Goal: Information Seeking & Learning: Learn about a topic

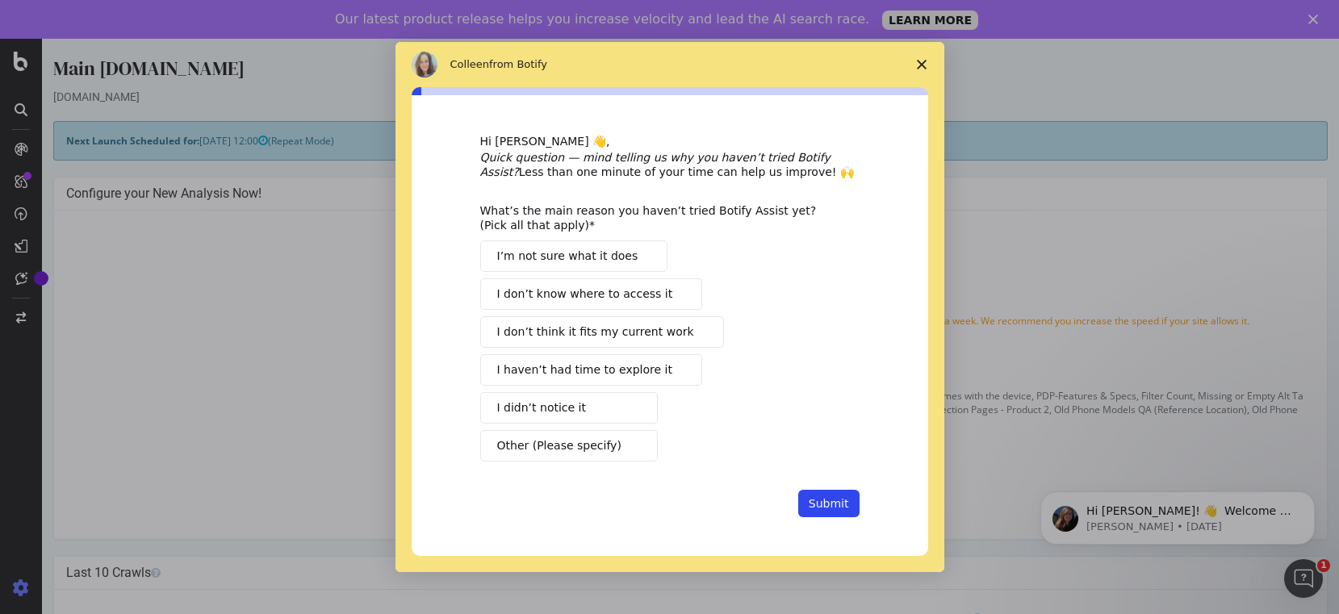
click at [917, 58] on span "Close survey" at bounding box center [921, 64] width 45 height 45
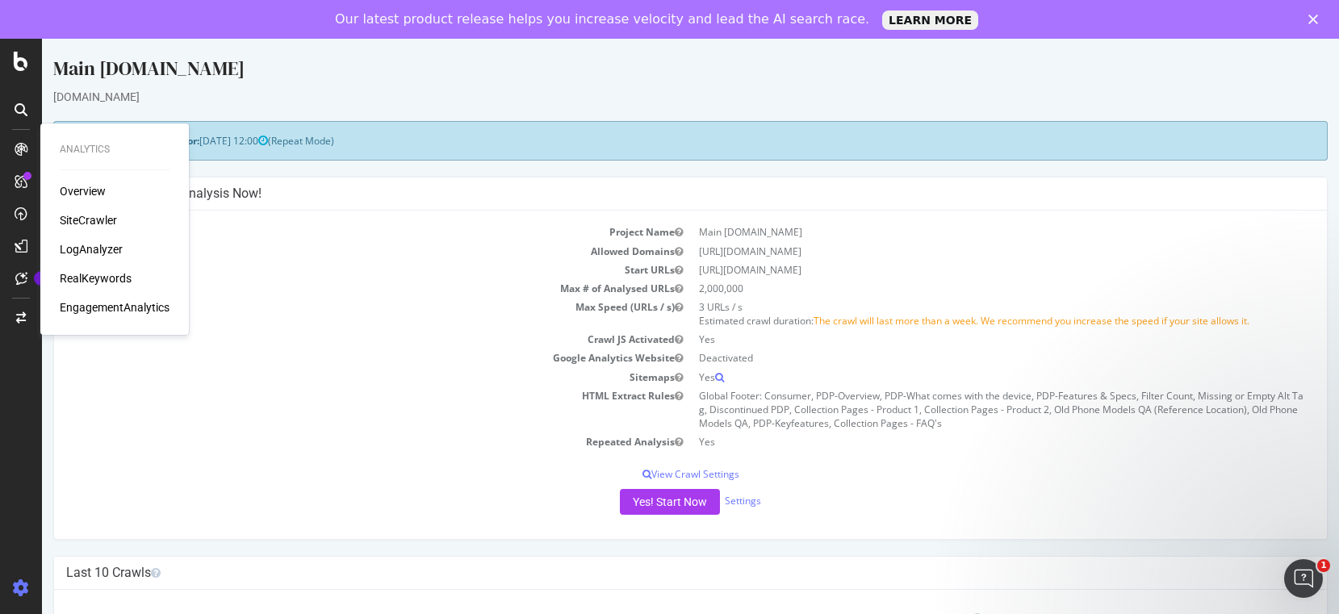
click at [301, 265] on td "Start URLs" at bounding box center [378, 270] width 625 height 19
click at [79, 193] on div "Overview" at bounding box center [83, 191] width 46 height 16
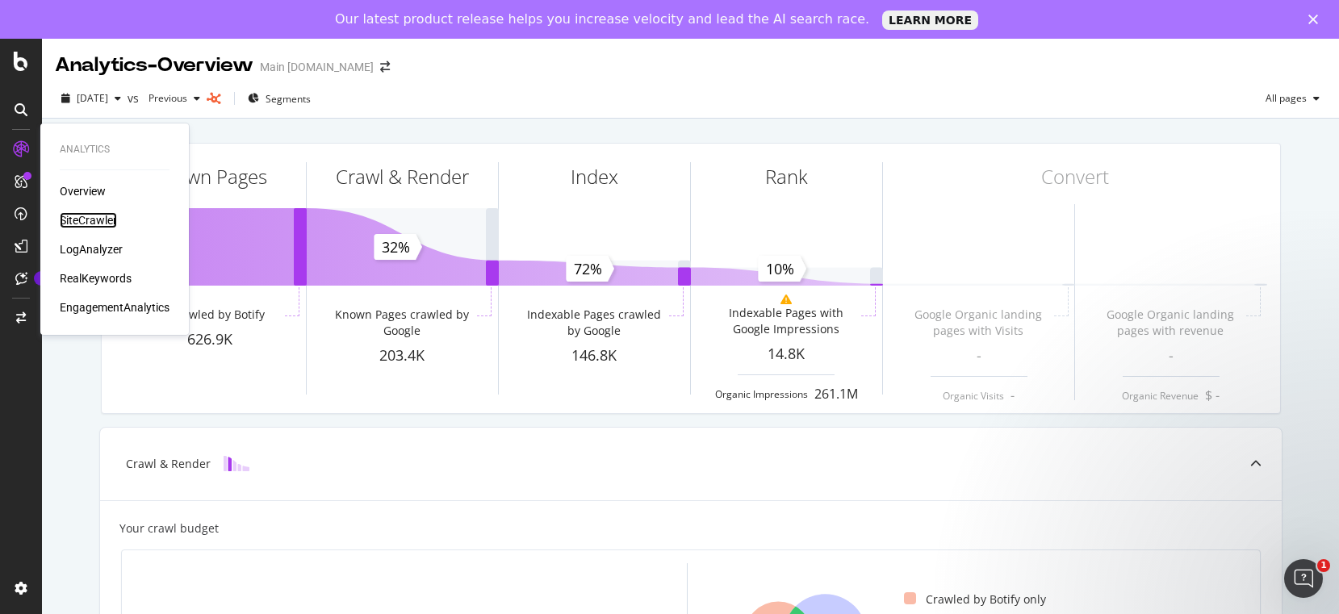
click at [100, 221] on div "SiteCrawler" at bounding box center [88, 220] width 57 height 16
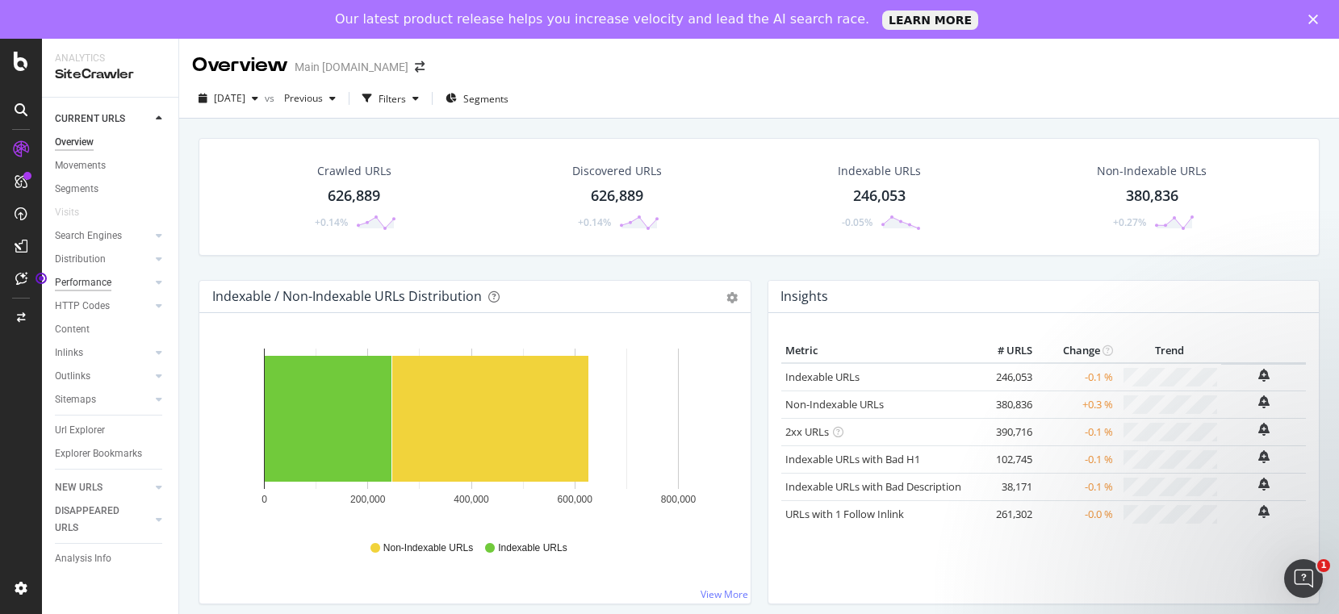
click at [104, 281] on div "Performance" at bounding box center [83, 282] width 56 height 17
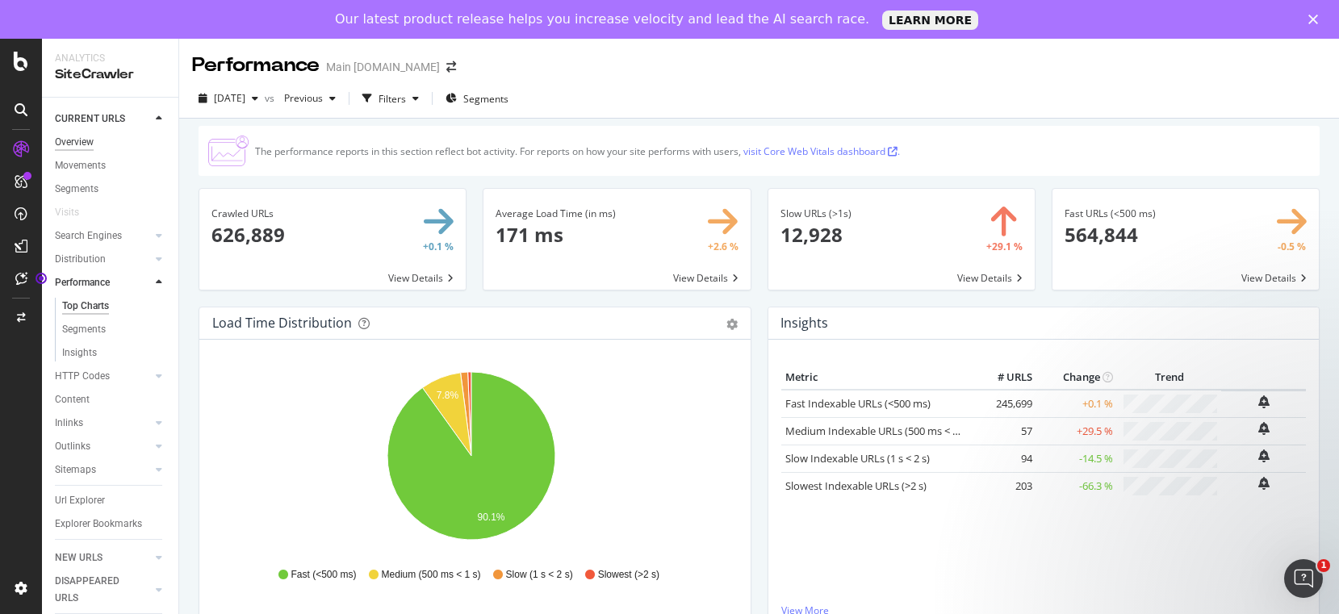
click at [69, 144] on div "Overview" at bounding box center [74, 142] width 39 height 17
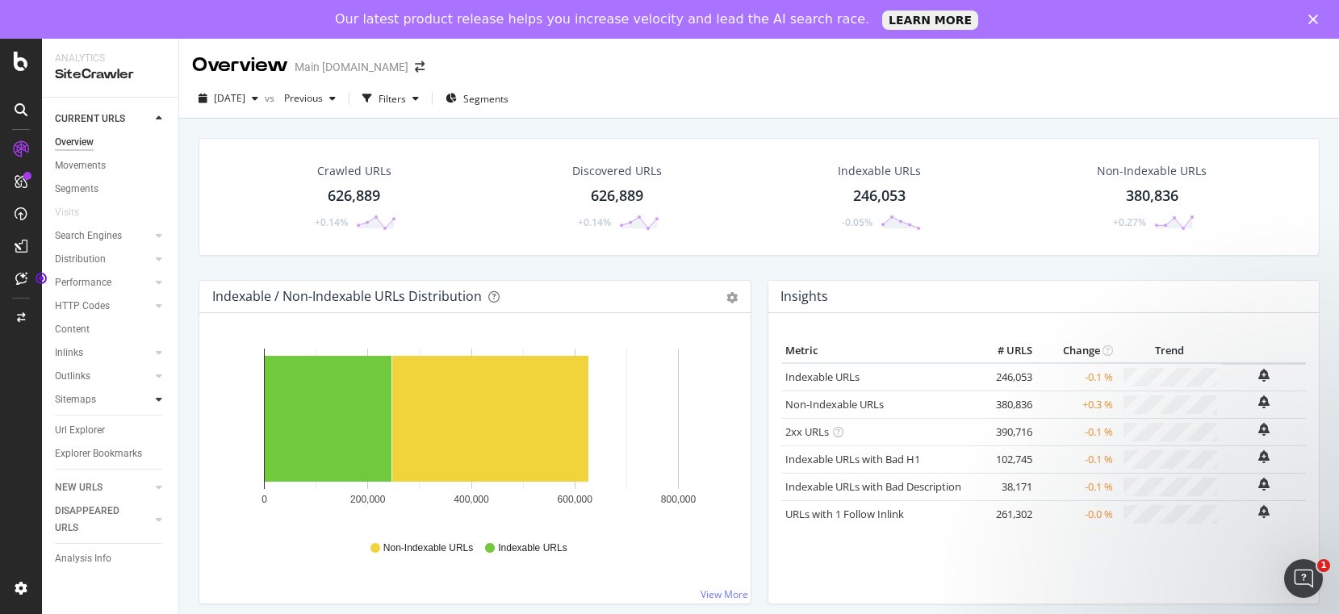
click at [153, 396] on div at bounding box center [159, 399] width 16 height 16
click at [157, 376] on icon at bounding box center [159, 376] width 6 height 10
click at [159, 349] on icon at bounding box center [159, 353] width 6 height 10
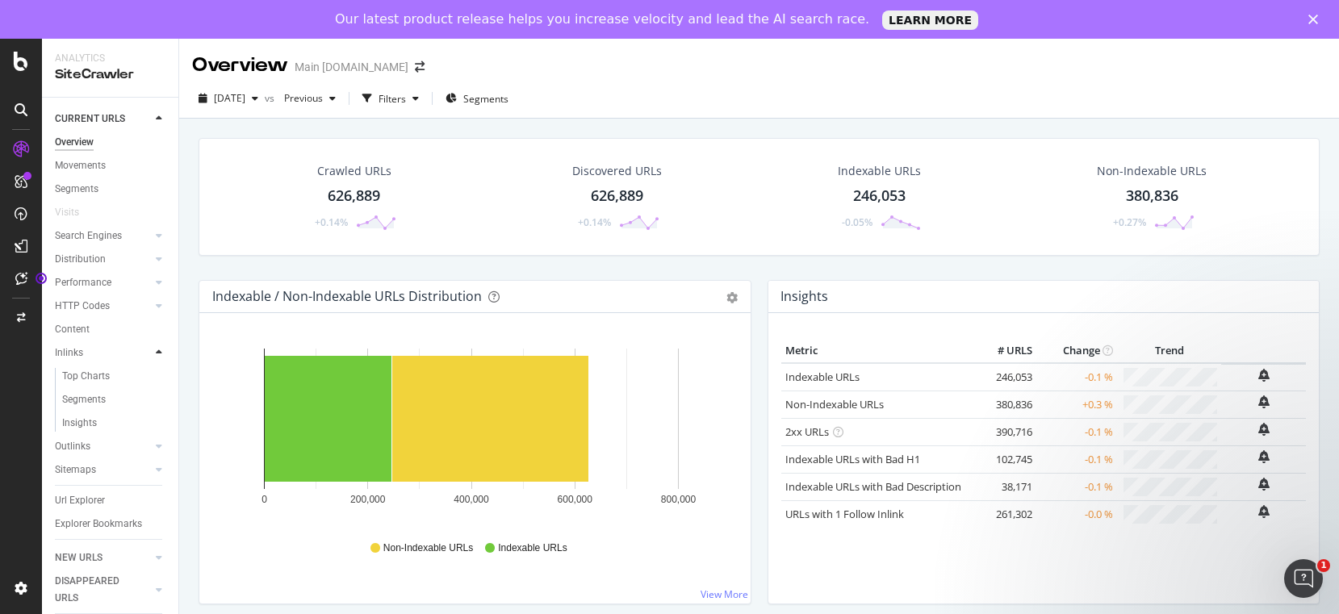
click at [160, 349] on icon at bounding box center [159, 353] width 6 height 10
click at [157, 287] on icon at bounding box center [159, 283] width 6 height 10
click at [157, 261] on icon at bounding box center [159, 259] width 6 height 10
click at [151, 261] on div at bounding box center [159, 259] width 16 height 16
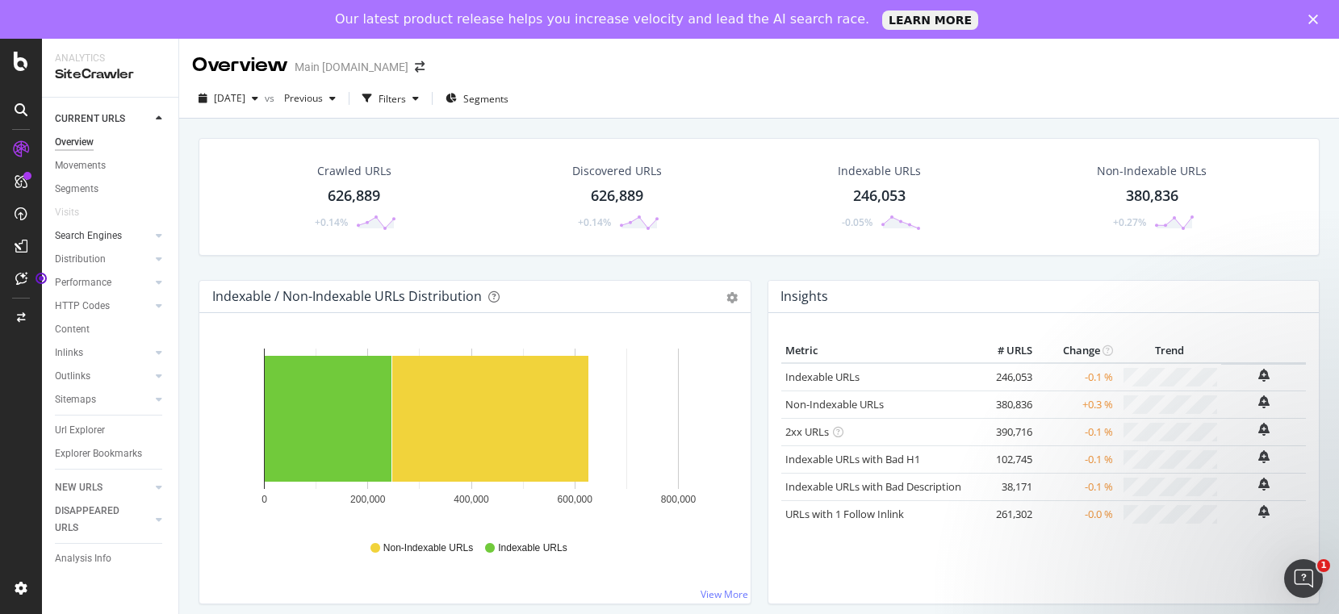
click at [149, 240] on div at bounding box center [143, 236] width 16 height 16
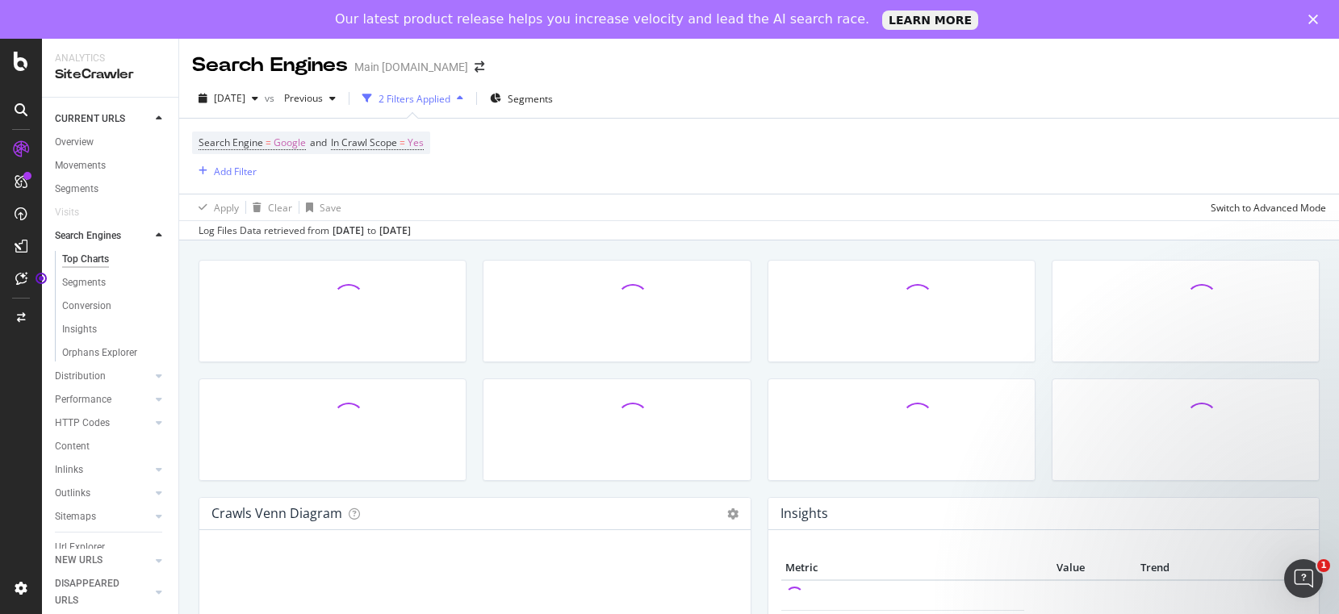
click at [151, 240] on div at bounding box center [159, 236] width 16 height 16
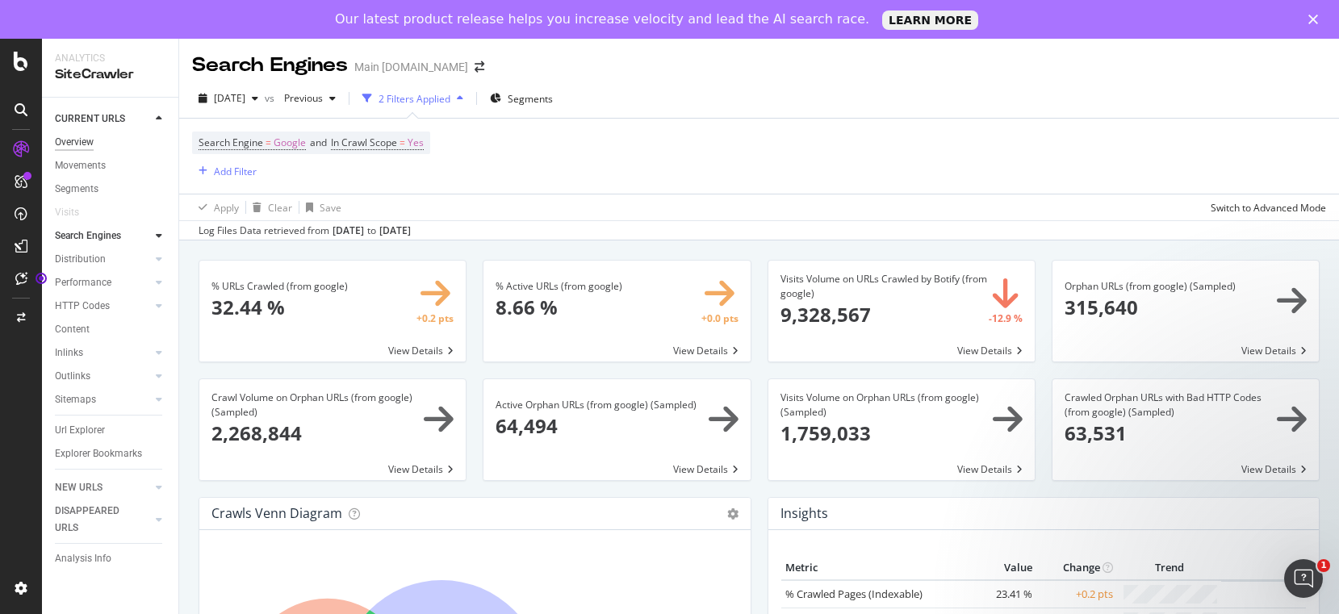
click at [84, 142] on div "Overview" at bounding box center [74, 142] width 39 height 17
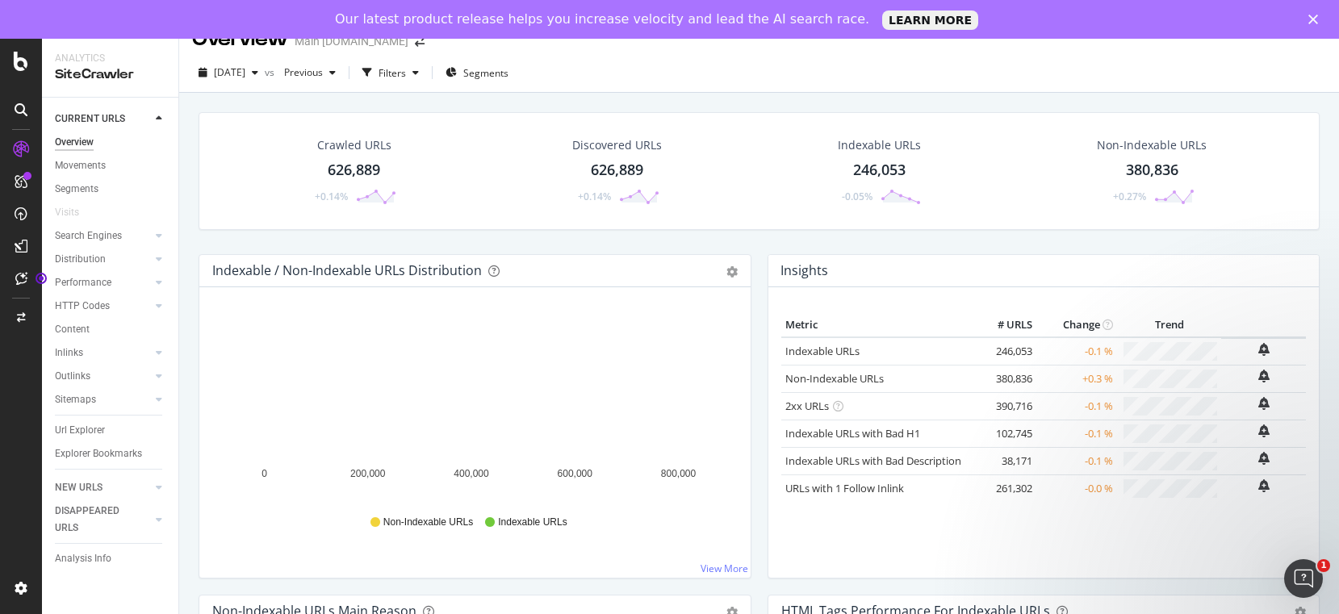
scroll to position [27, 0]
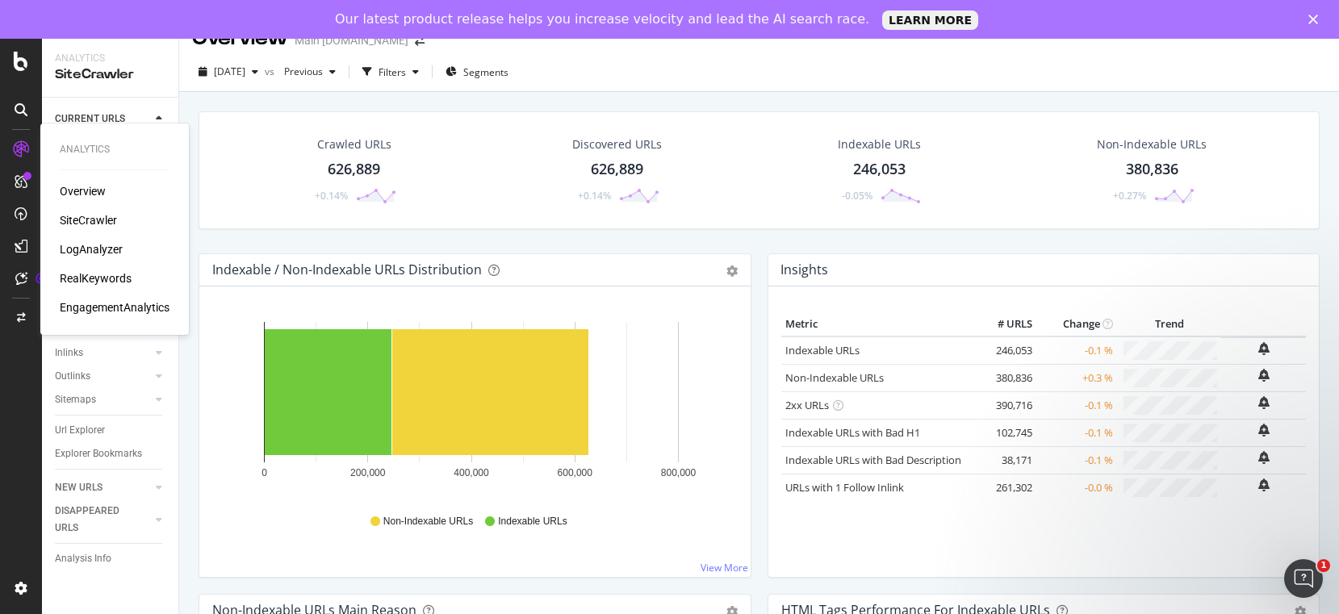
click at [106, 277] on div "RealKeywords" at bounding box center [96, 278] width 72 height 16
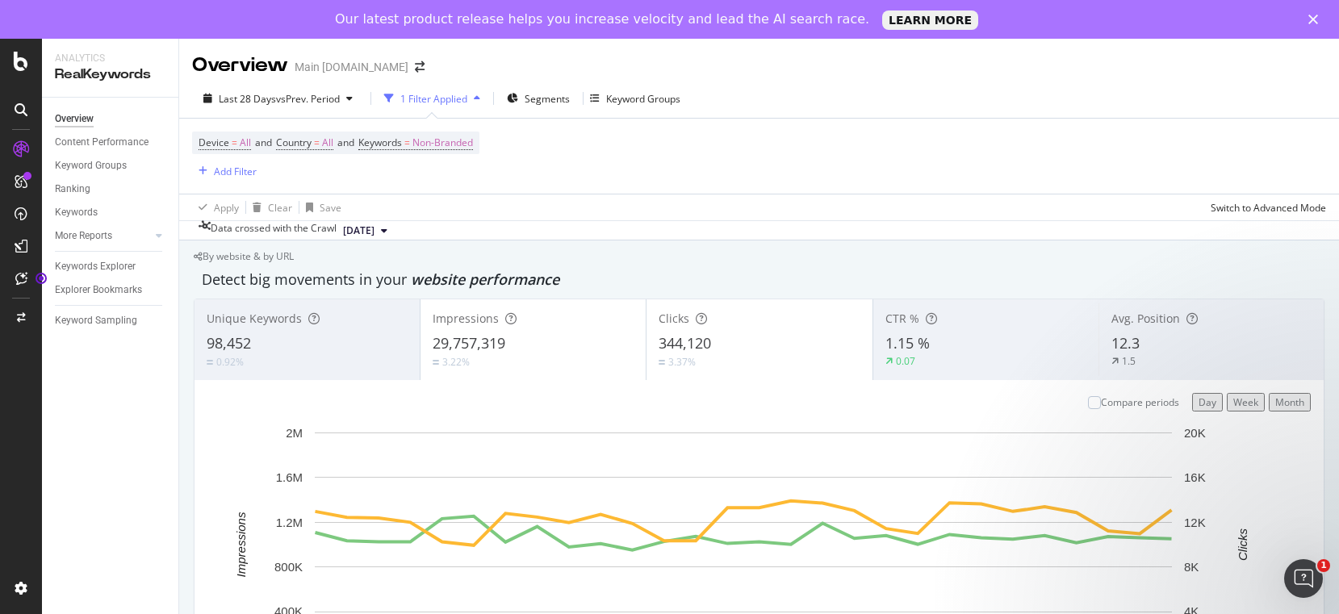
click at [296, 346] on div "98,452" at bounding box center [307, 343] width 201 height 21
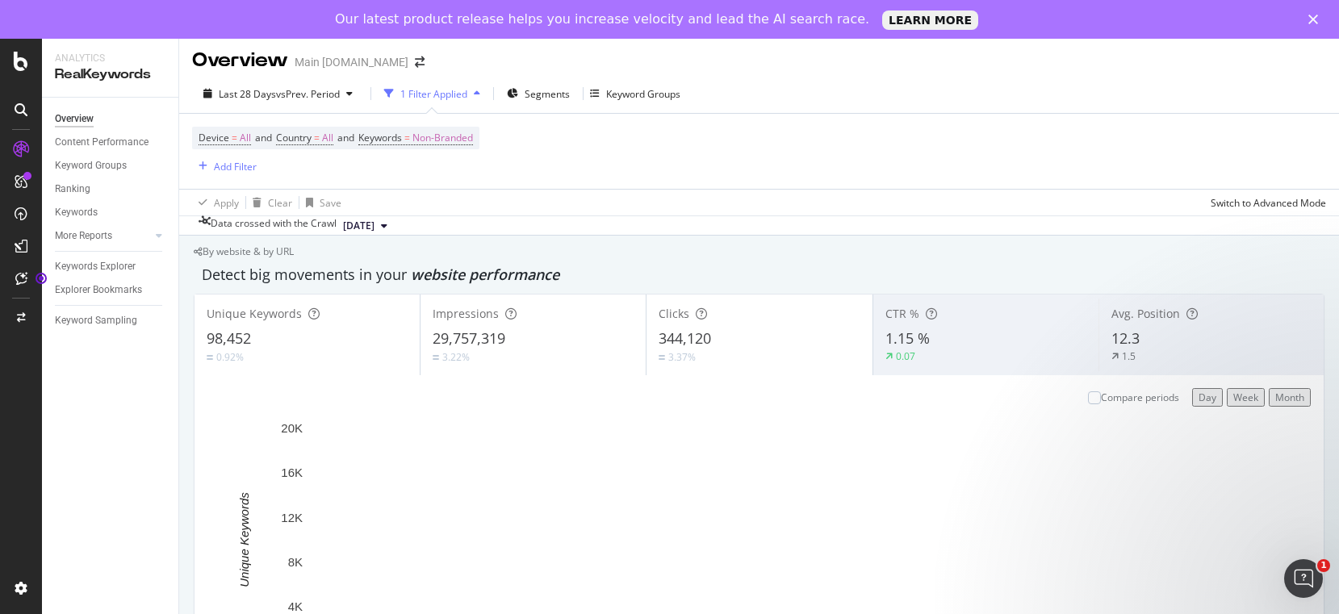
scroll to position [6, 0]
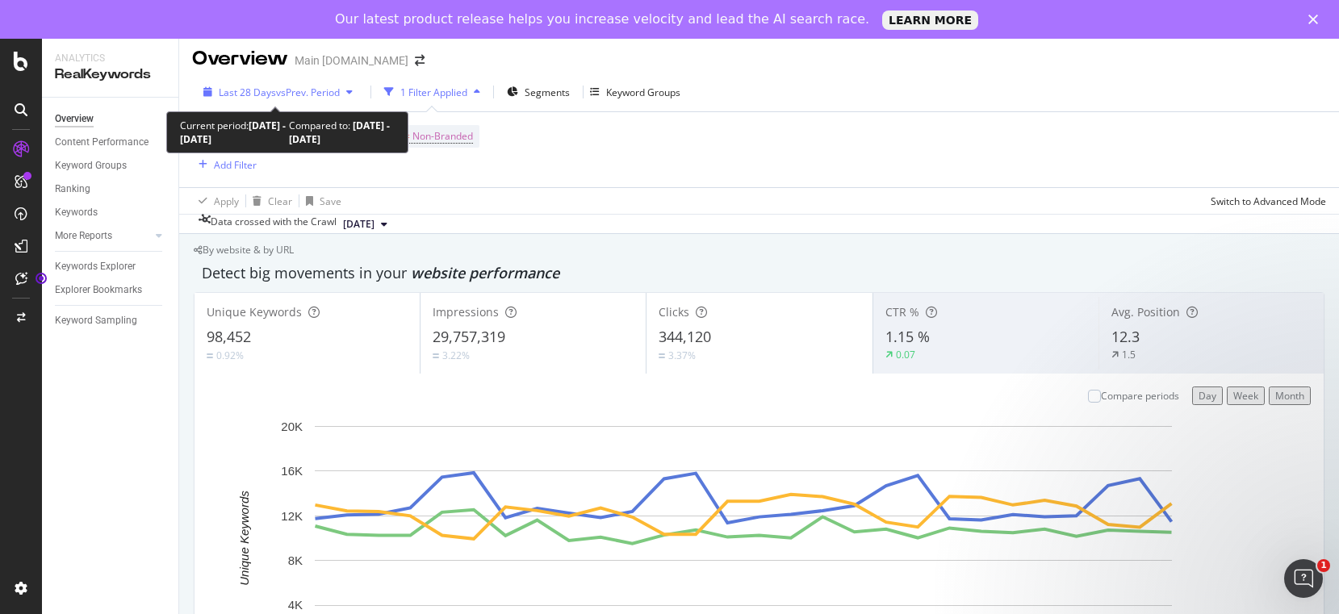
click at [340, 94] on div "button" at bounding box center [349, 92] width 19 height 10
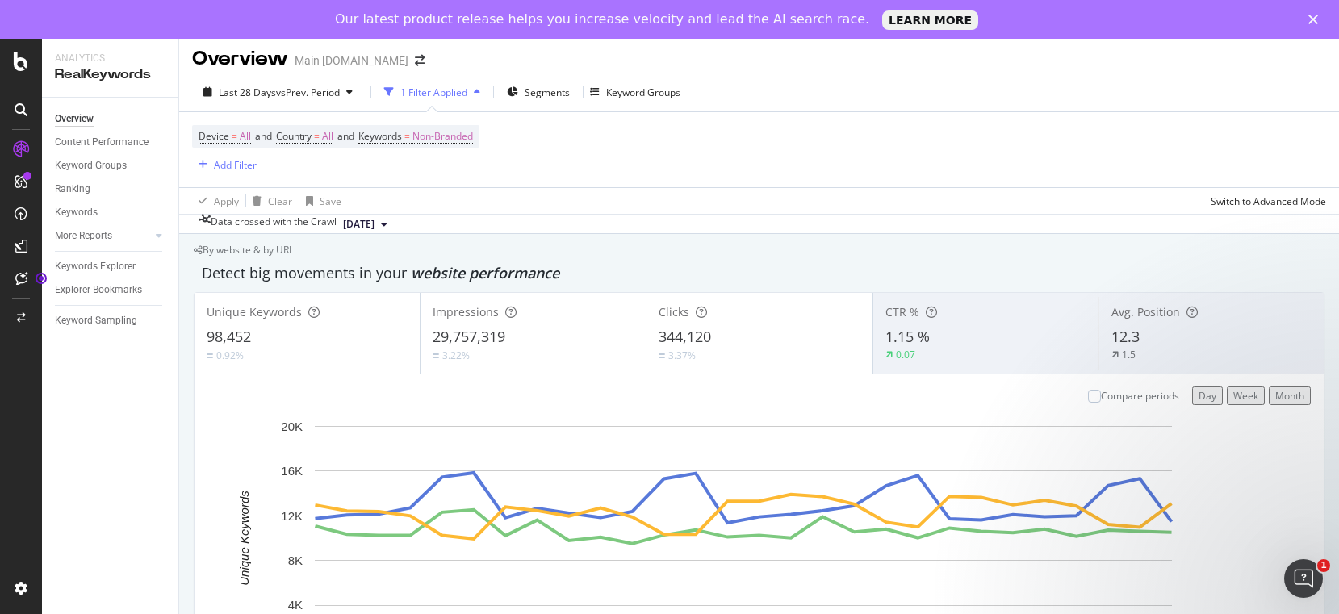
click at [660, 219] on div "Data crossed with the Crawl [DATE]" at bounding box center [759, 223] width 1160 height 19
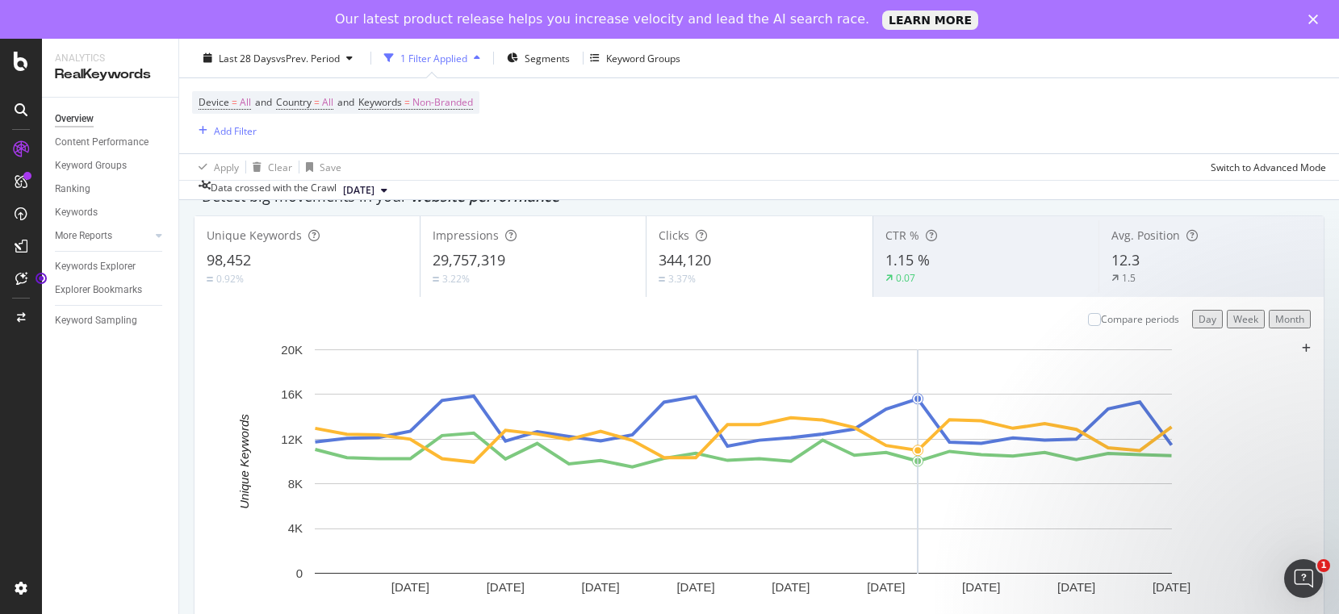
scroll to position [21, 0]
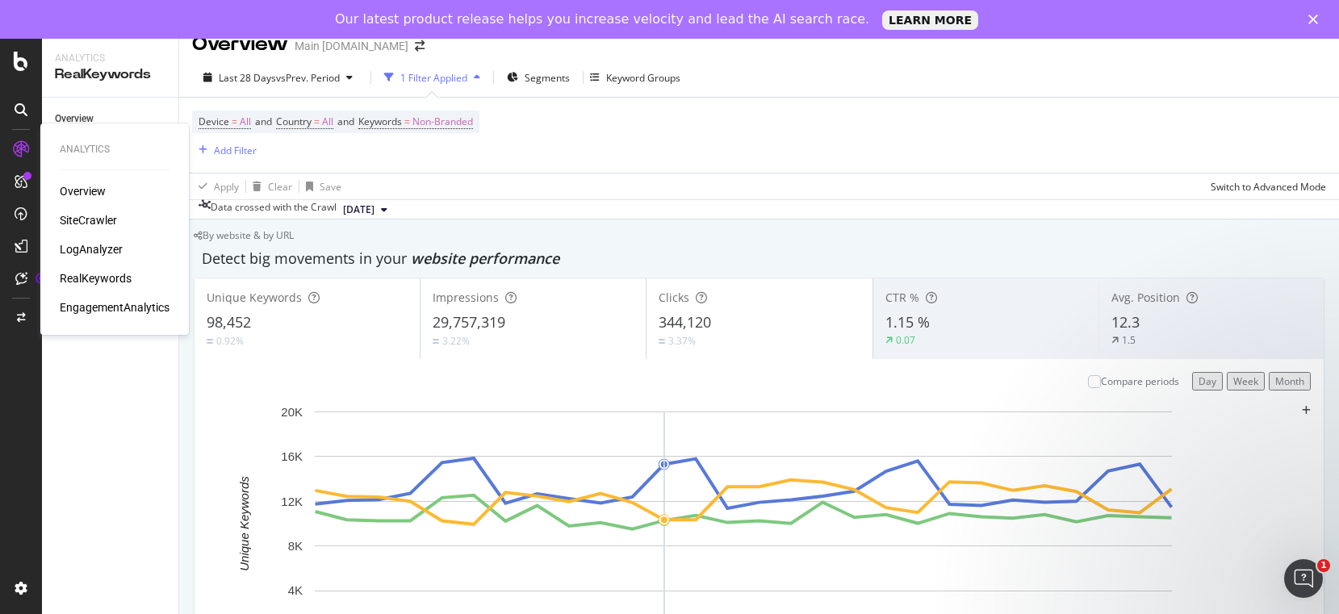
click at [83, 221] on div "SiteCrawler" at bounding box center [88, 220] width 57 height 16
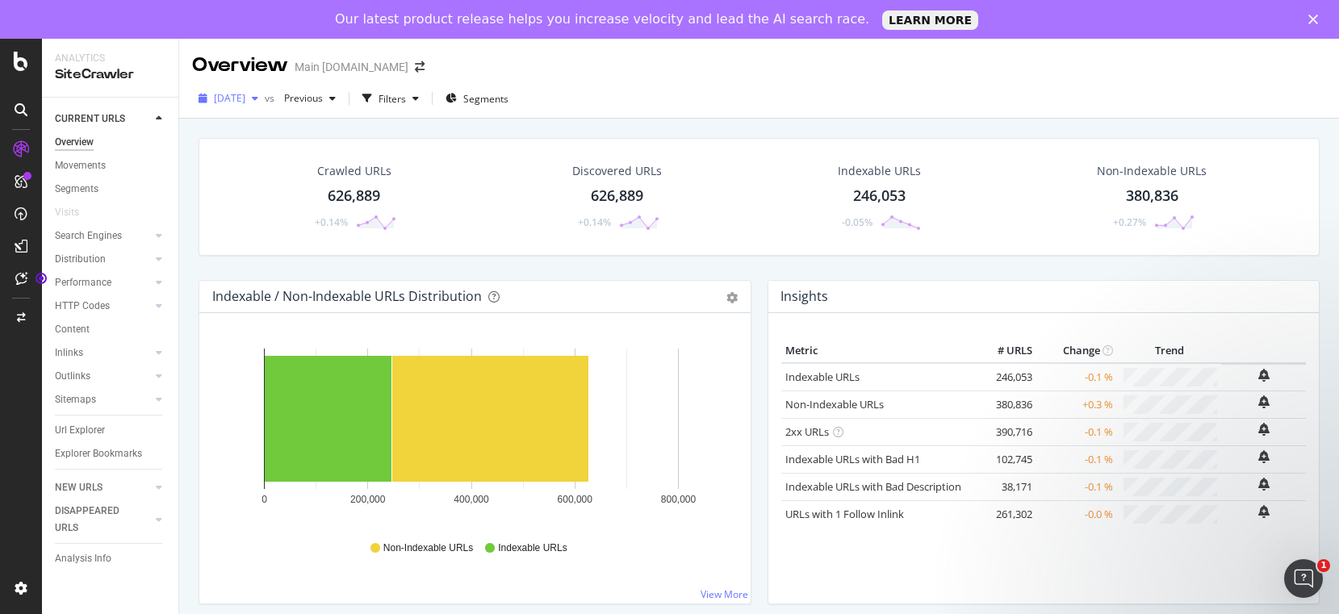
click at [245, 100] on span "[DATE]" at bounding box center [229, 98] width 31 height 14
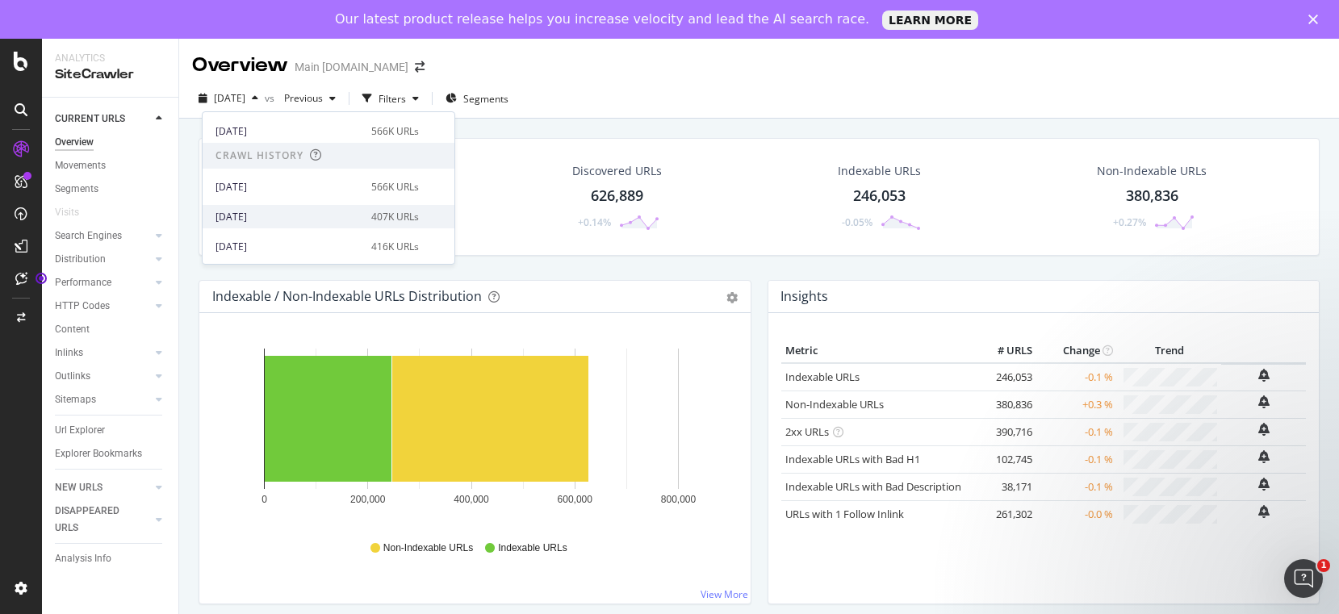
scroll to position [291, 0]
click at [784, 270] on div "Crawled URLs 626,889 +0.14% Discovered URLs 626,889 +0.14% Indexable URLs 246,0…" at bounding box center [758, 209] width 1137 height 142
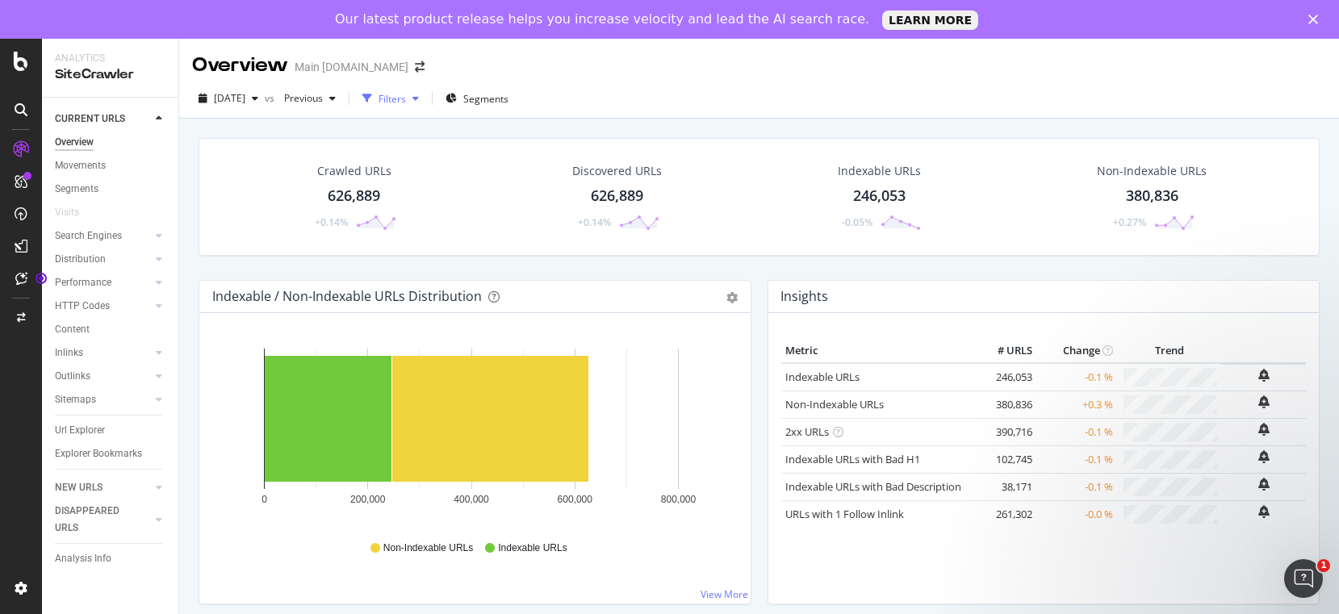
click at [406, 102] on div "Filters" at bounding box center [391, 99] width 27 height 14
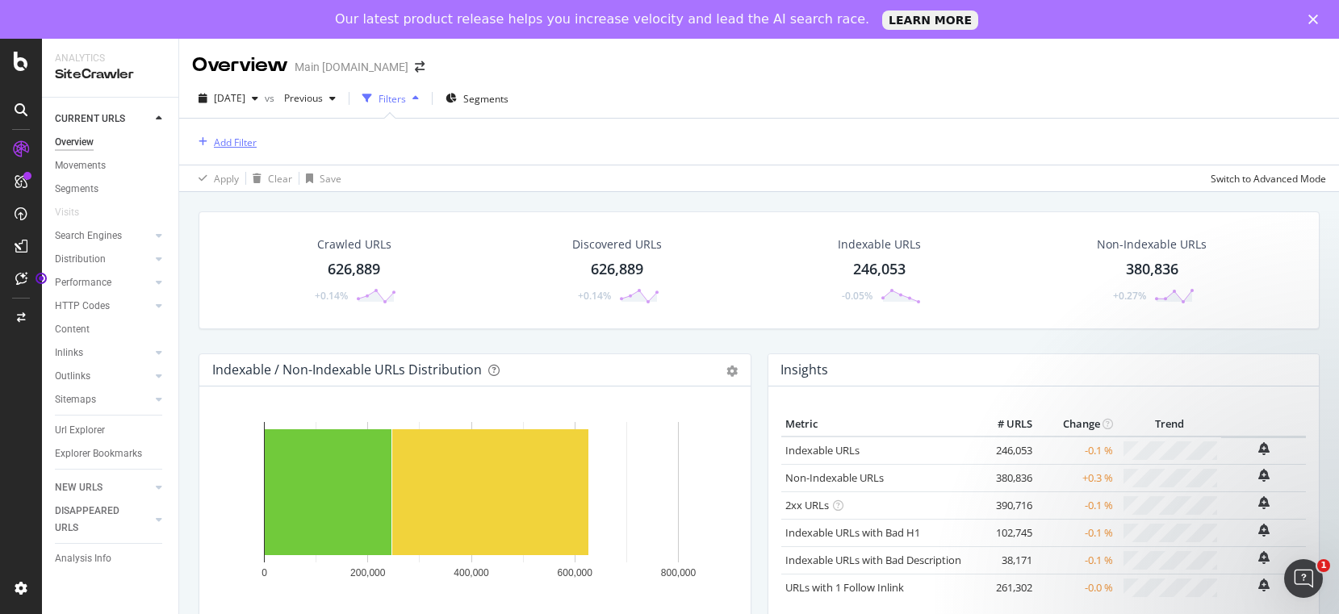
click at [232, 139] on div "Add Filter" at bounding box center [235, 143] width 43 height 14
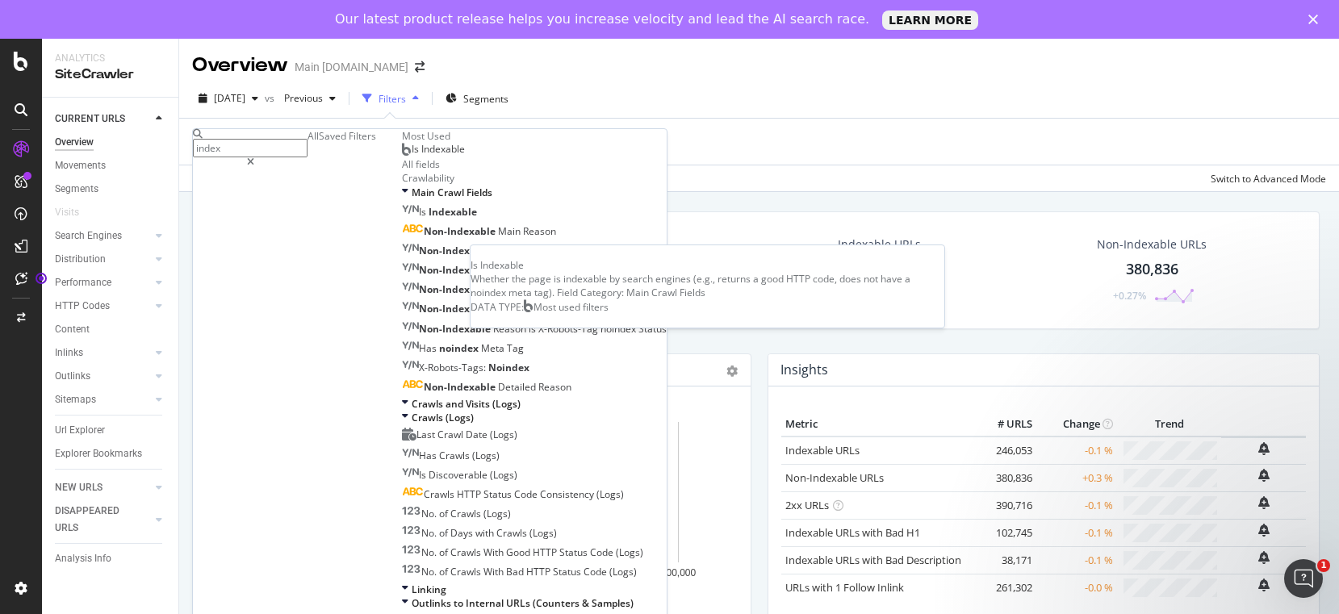
type input "index"
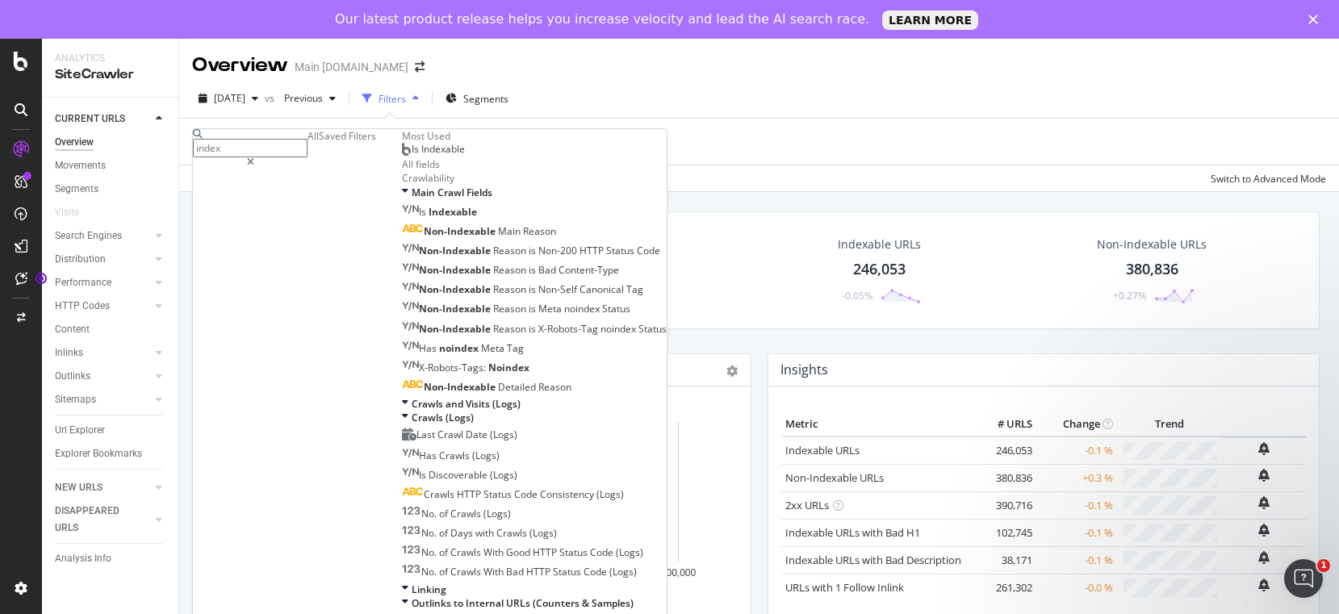
click at [402, 156] on div "Is Indexable" at bounding box center [433, 149] width 63 height 13
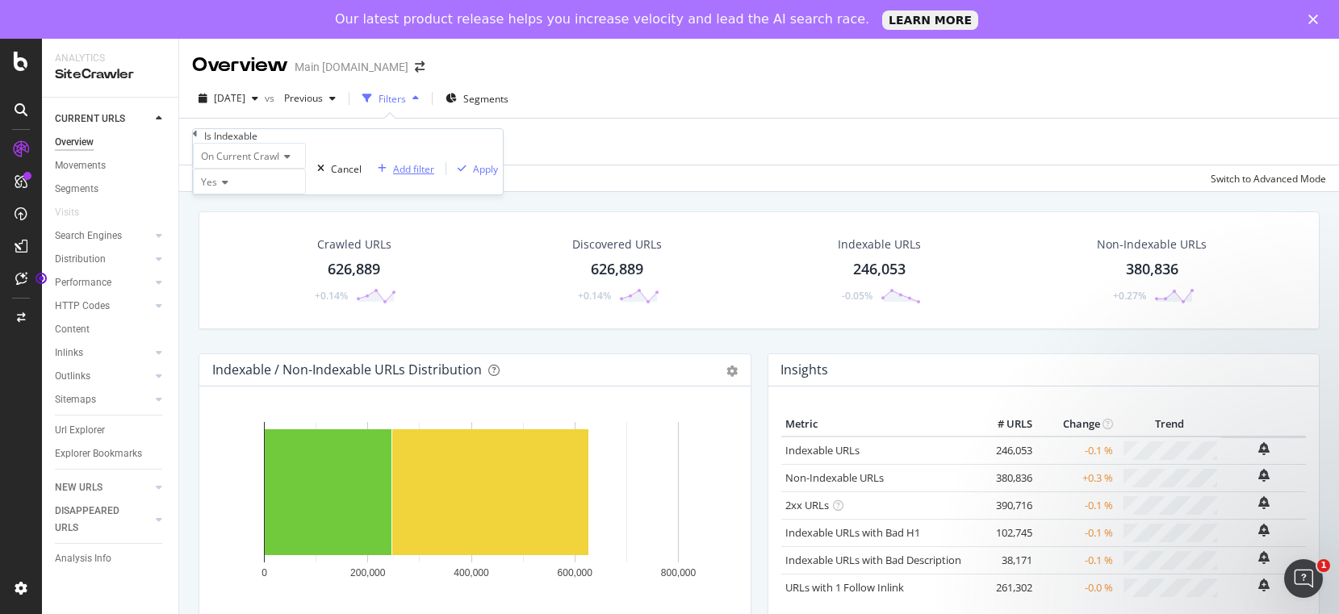
click at [393, 176] on div "Add filter" at bounding box center [413, 169] width 41 height 14
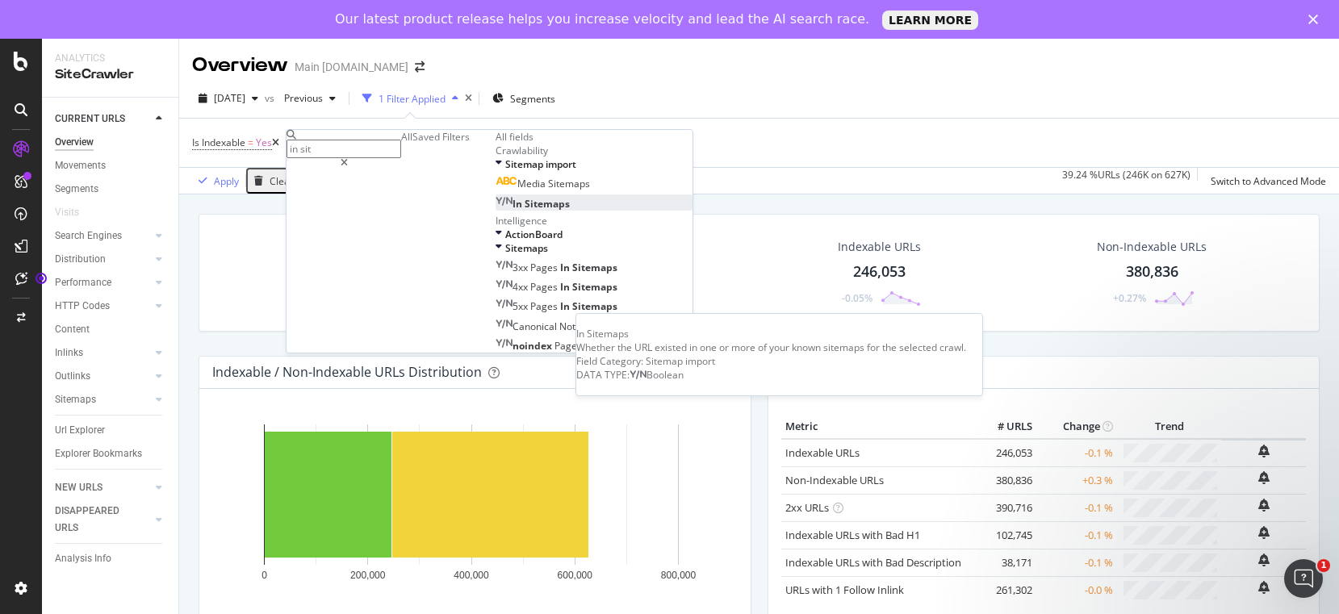
type input "in sit"
click at [495, 211] on div "In Sitemaps" at bounding box center [532, 204] width 74 height 14
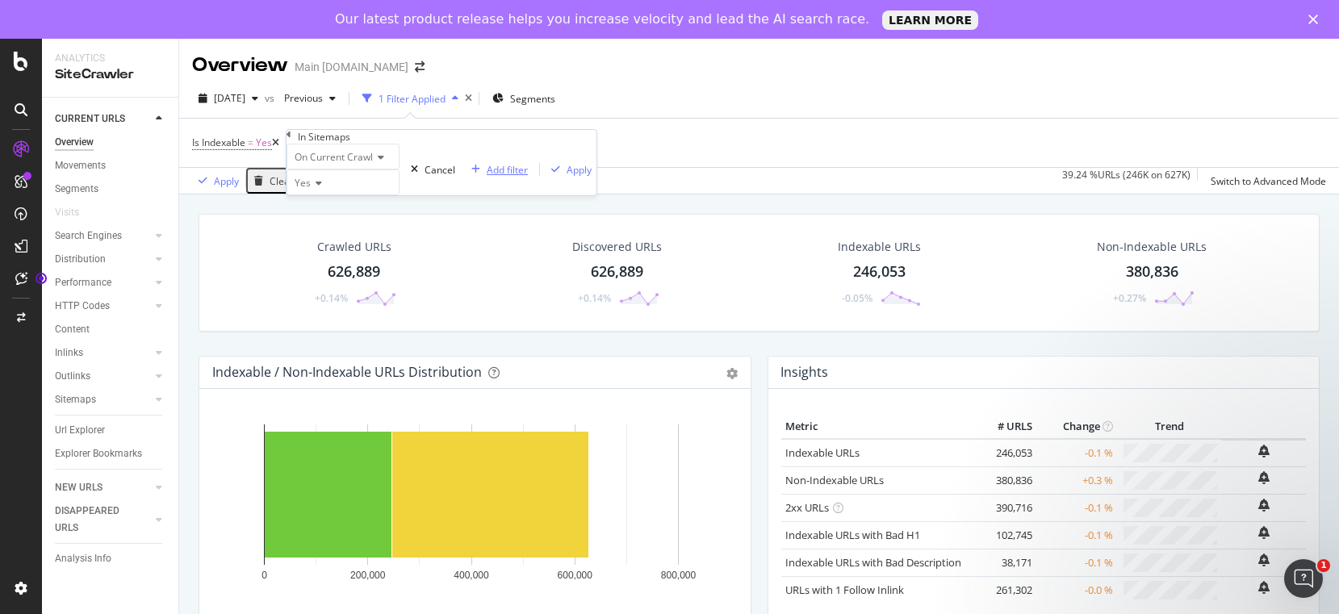
click at [487, 177] on div "Add filter" at bounding box center [507, 170] width 41 height 14
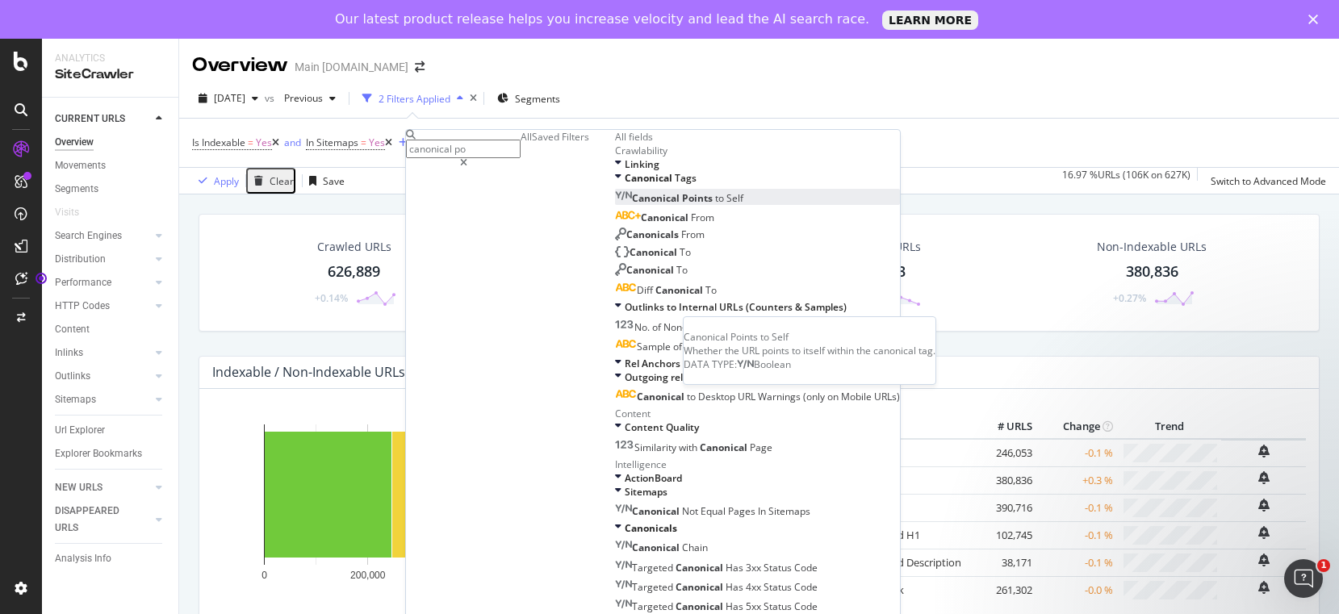
type input "canonical po"
click at [682, 205] on span "Points" at bounding box center [698, 198] width 33 height 14
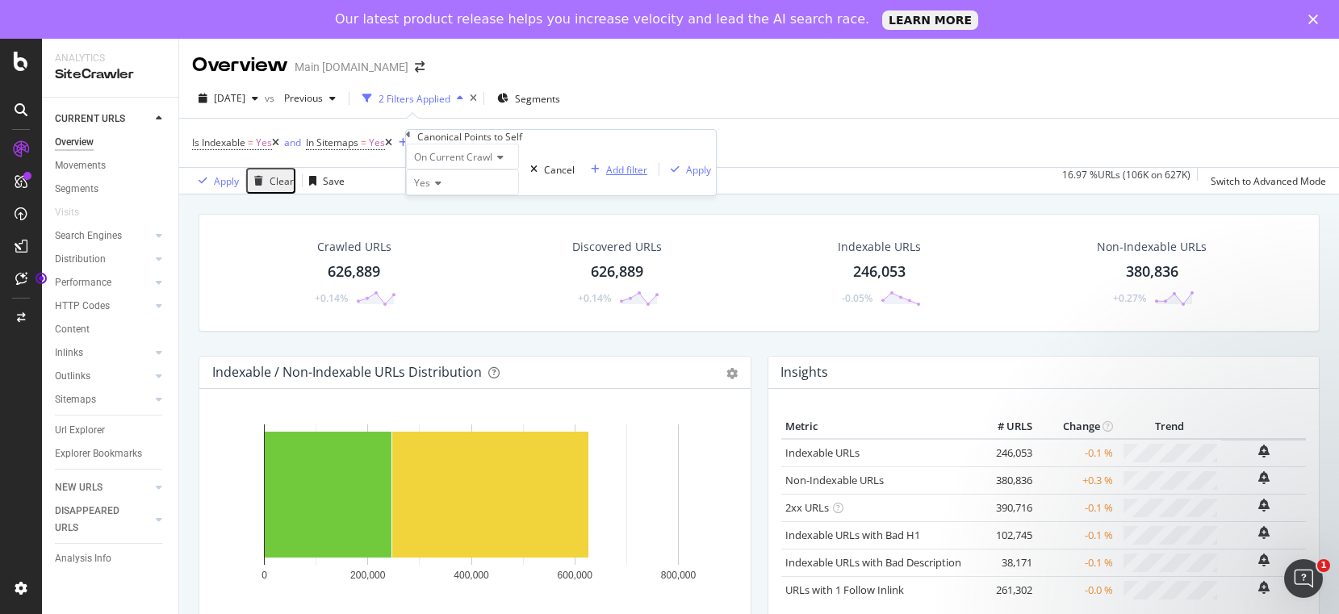
click at [606, 177] on div "Add filter" at bounding box center [626, 170] width 41 height 14
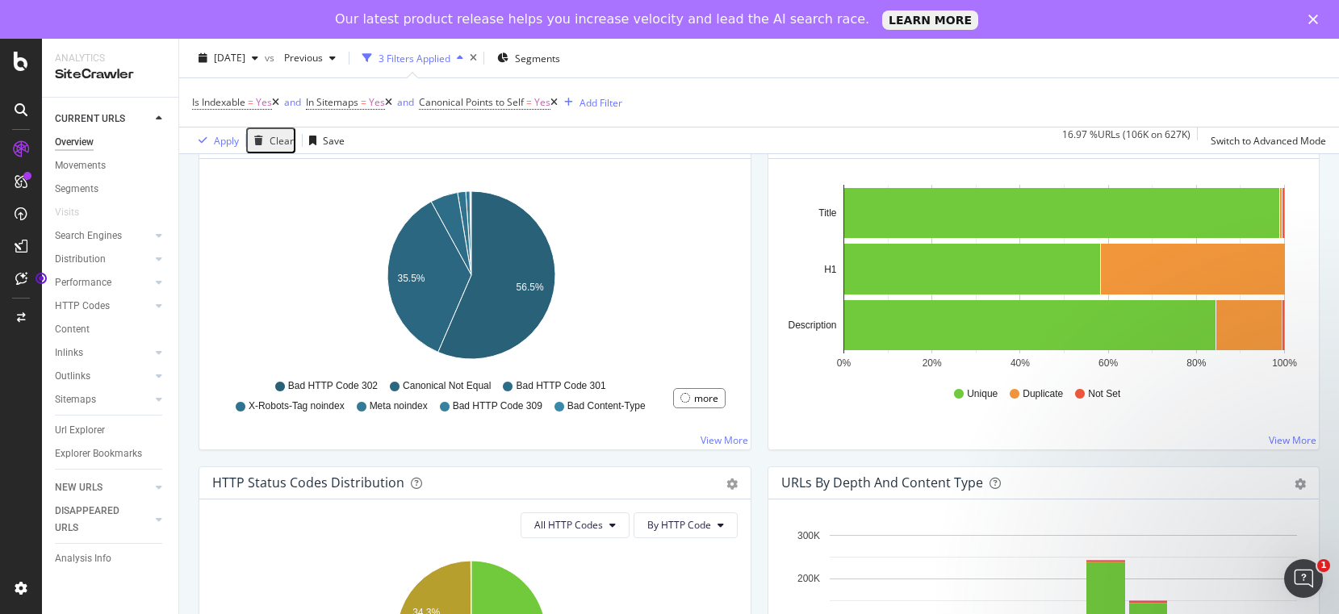
scroll to position [575, 0]
